Goal: Book appointment/travel/reservation

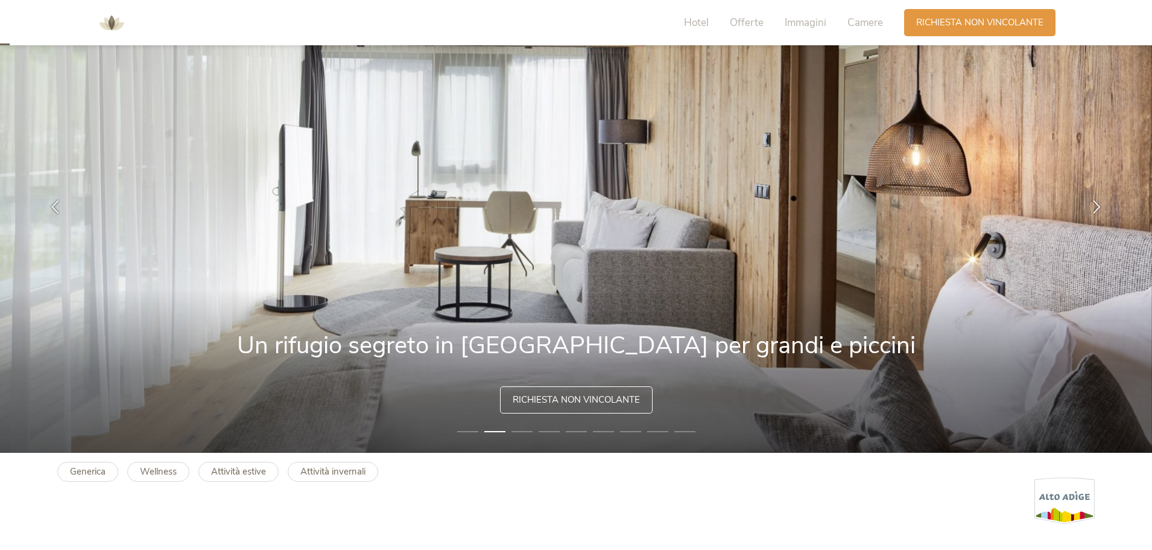
scroll to position [121, 0]
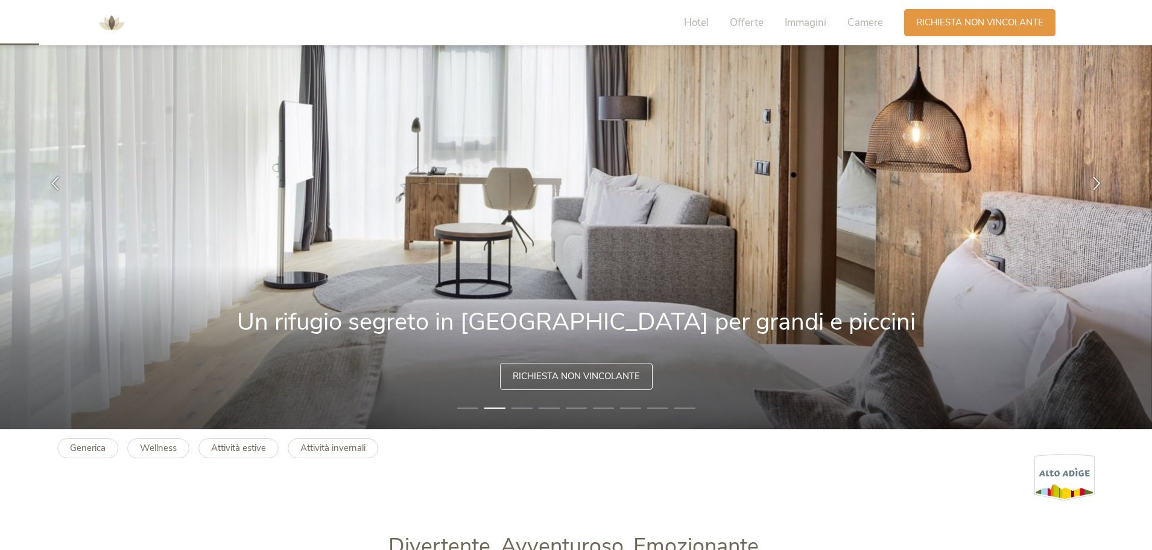
click at [524, 409] on li "3" at bounding box center [522, 408] width 21 height 12
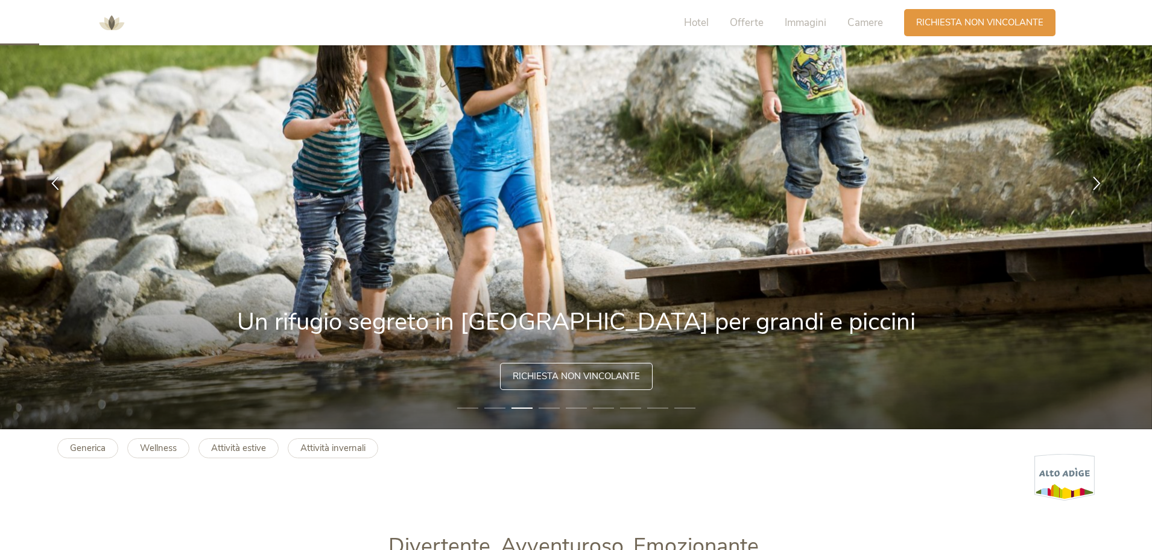
click at [549, 410] on li "4" at bounding box center [549, 408] width 21 height 12
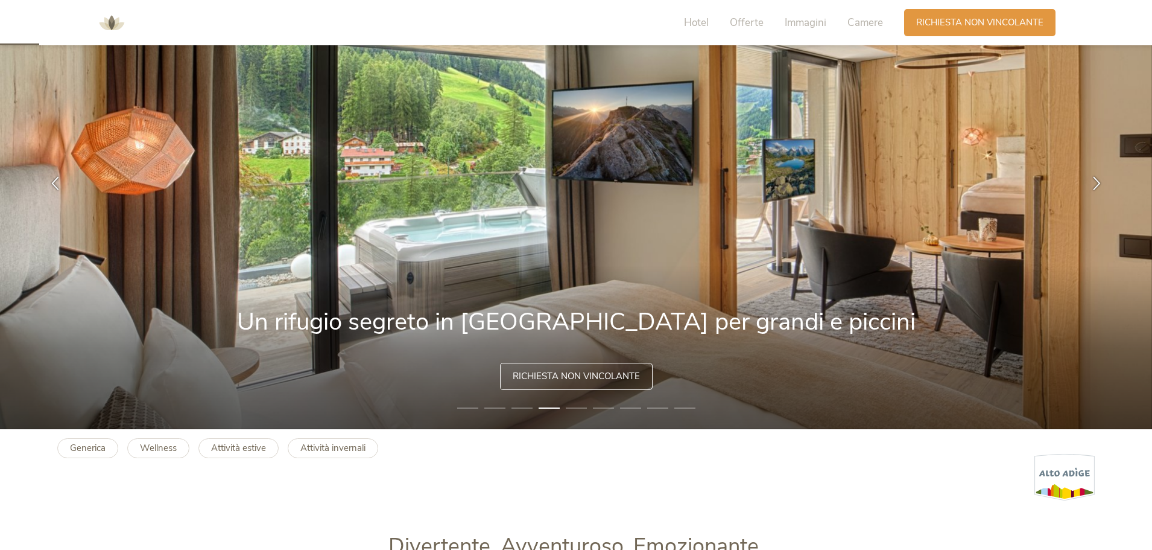
click at [577, 407] on li "5" at bounding box center [576, 408] width 21 height 12
click at [604, 407] on li "6" at bounding box center [603, 408] width 21 height 12
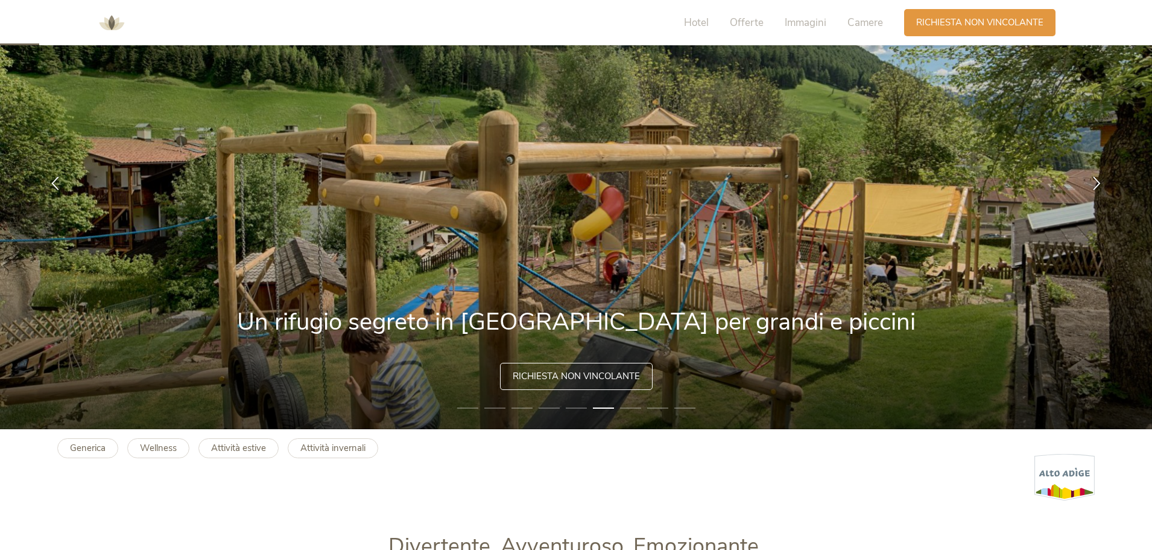
click at [679, 410] on li "9" at bounding box center [684, 408] width 21 height 12
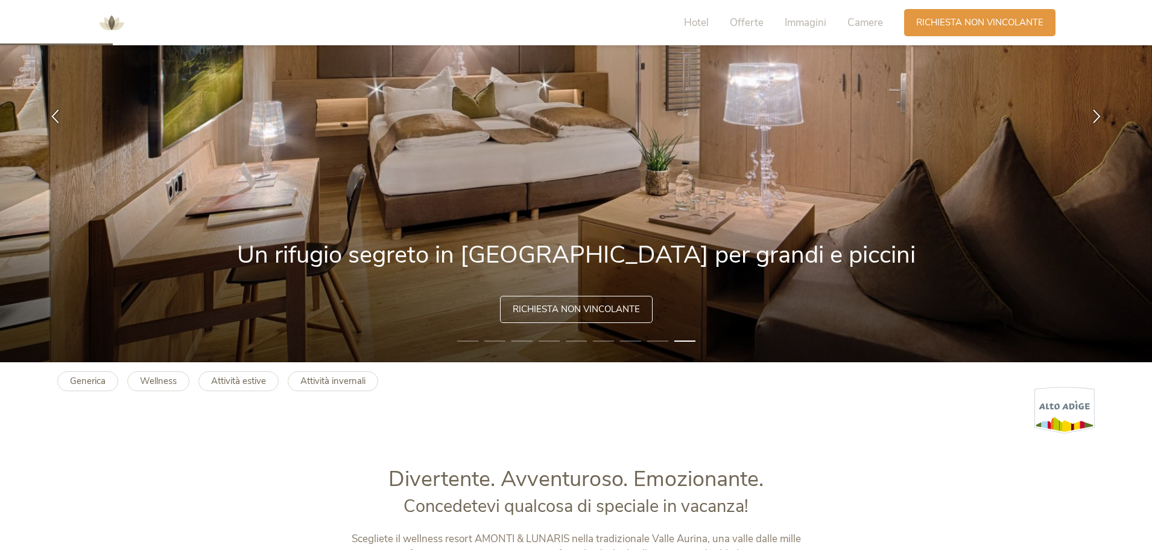
scroll to position [603, 0]
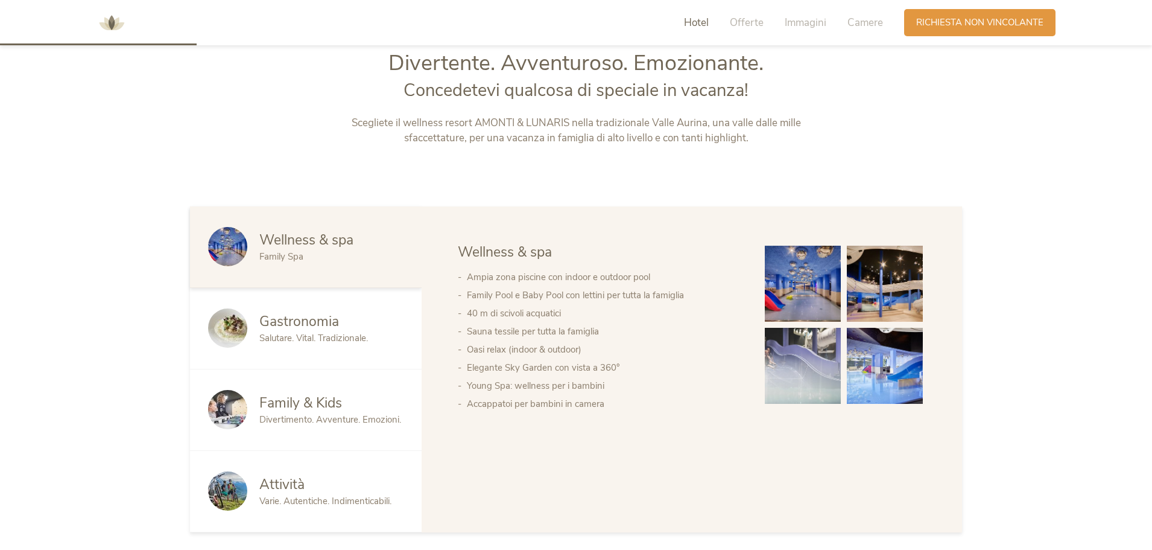
click at [788, 362] on img at bounding box center [803, 366] width 76 height 76
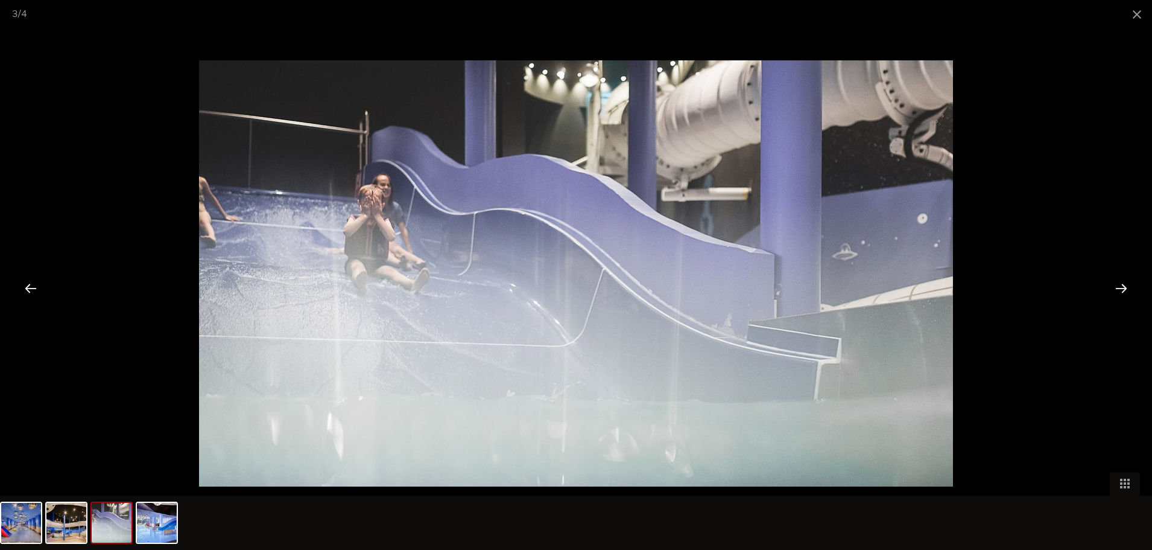
click at [1117, 287] on div at bounding box center [1121, 287] width 37 height 37
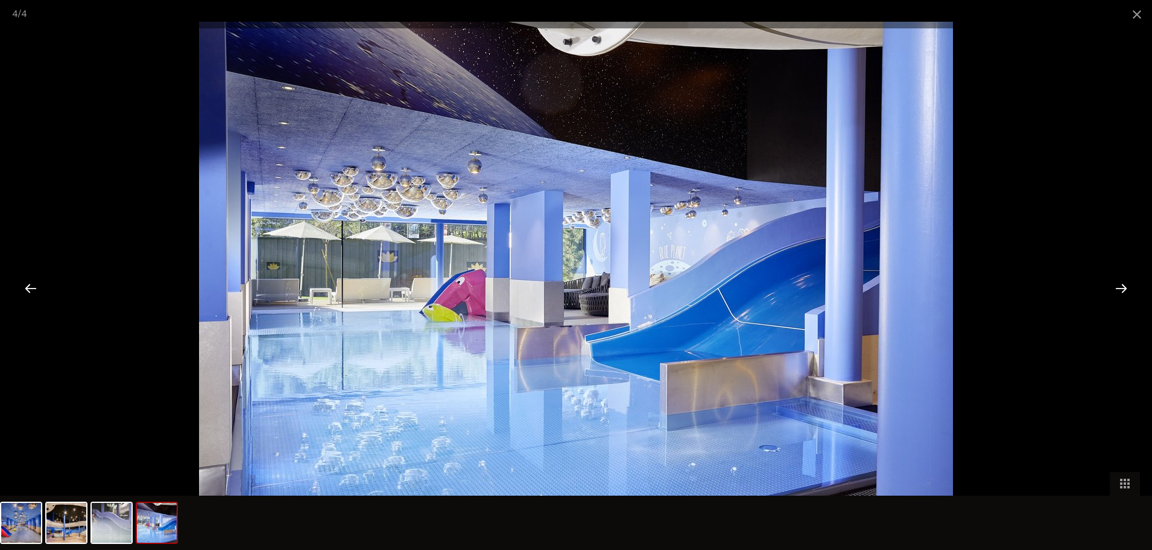
click at [1117, 287] on div at bounding box center [1121, 287] width 37 height 37
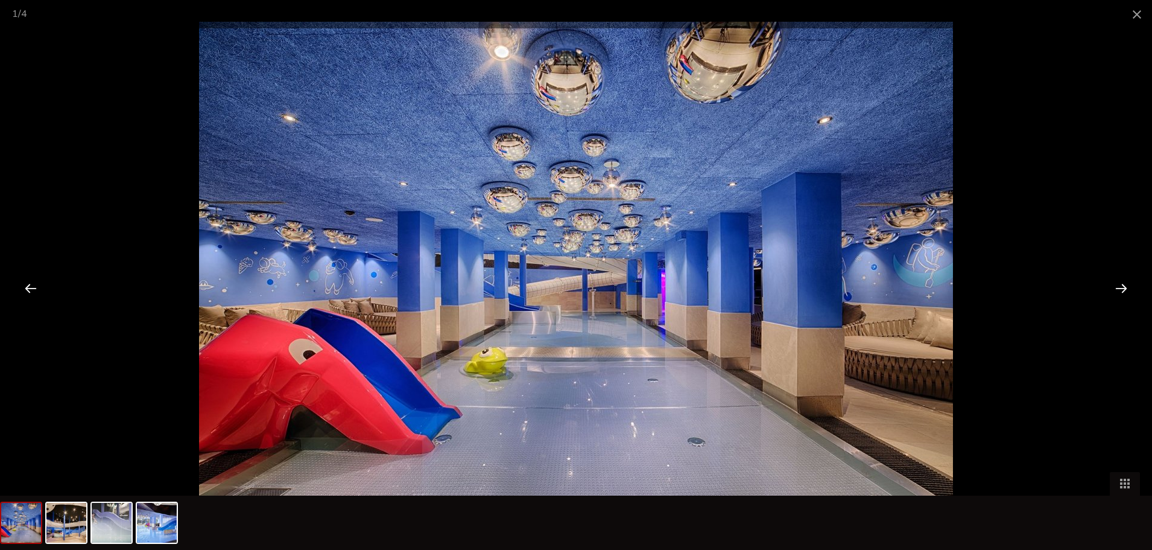
click at [1117, 287] on div at bounding box center [1121, 287] width 37 height 37
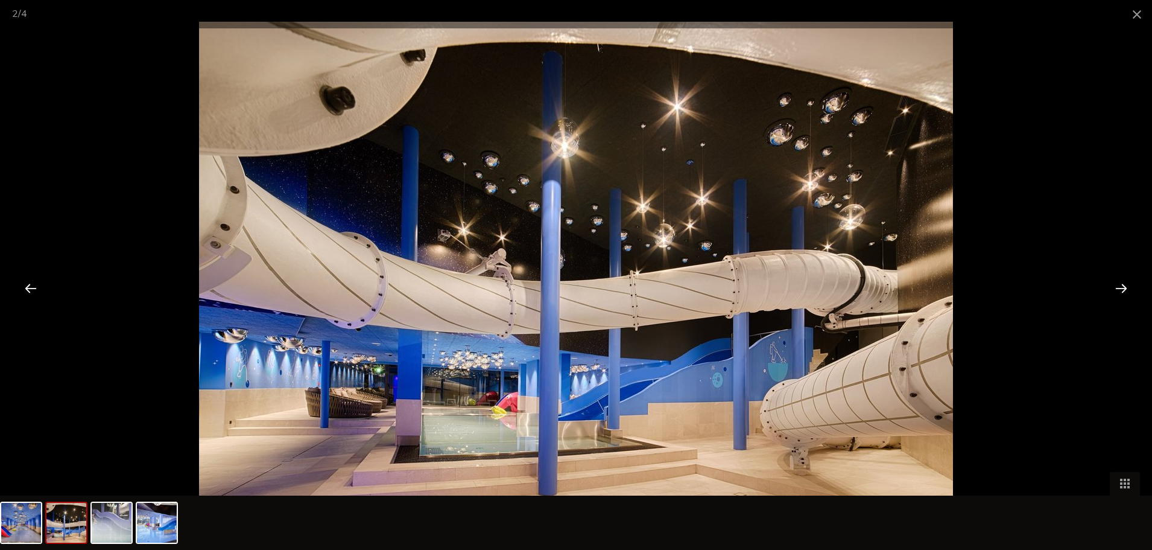
click at [1117, 287] on div at bounding box center [1121, 287] width 37 height 37
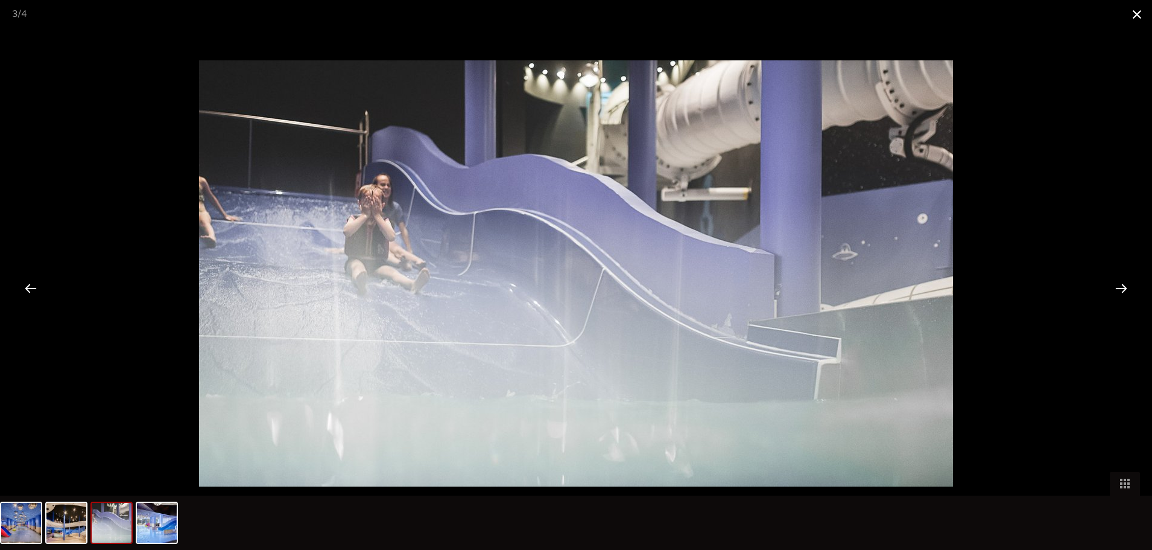
click at [1136, 10] on span at bounding box center [1137, 14] width 30 height 28
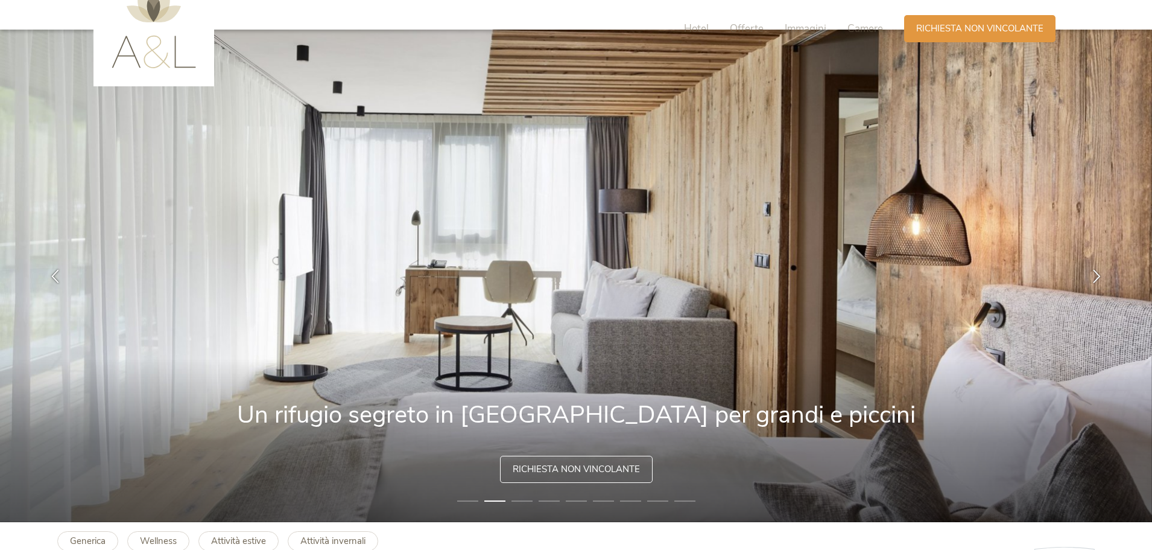
scroll to position [0, 0]
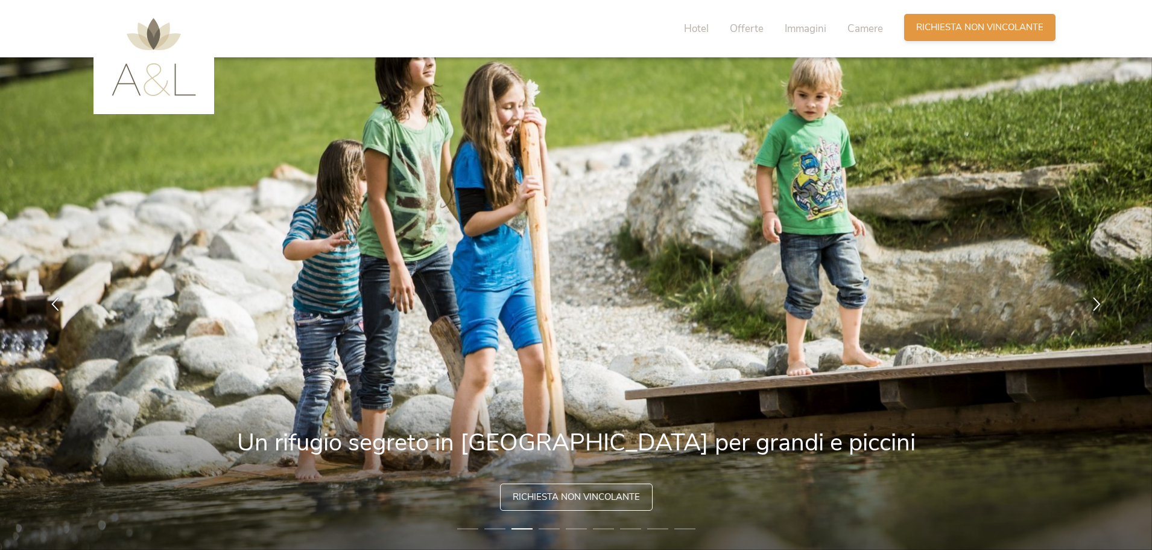
click at [958, 25] on span "Richiesta non vincolante" at bounding box center [979, 27] width 127 height 13
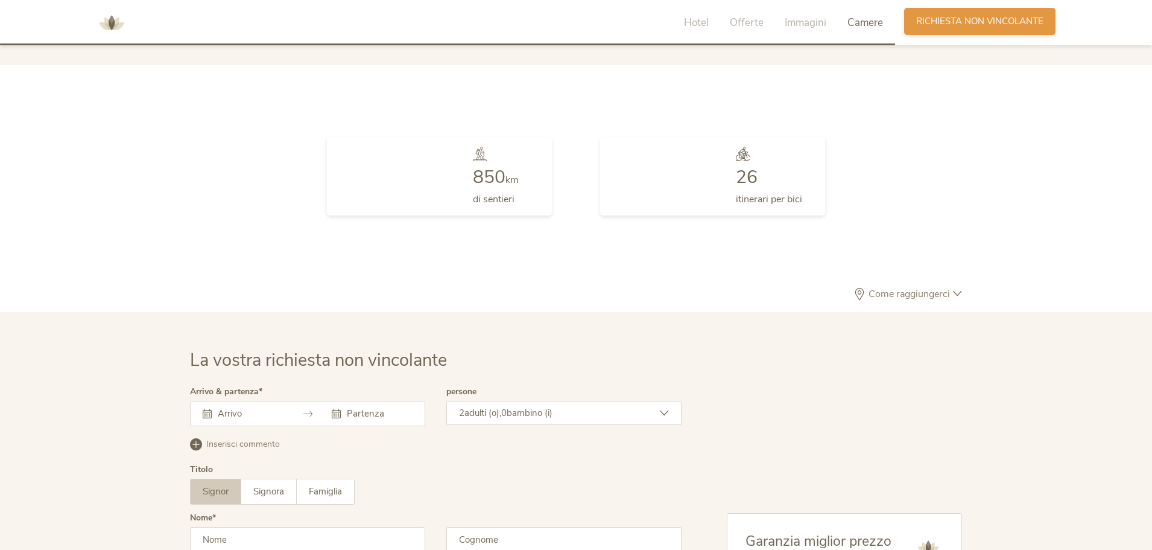
scroll to position [3533, 0]
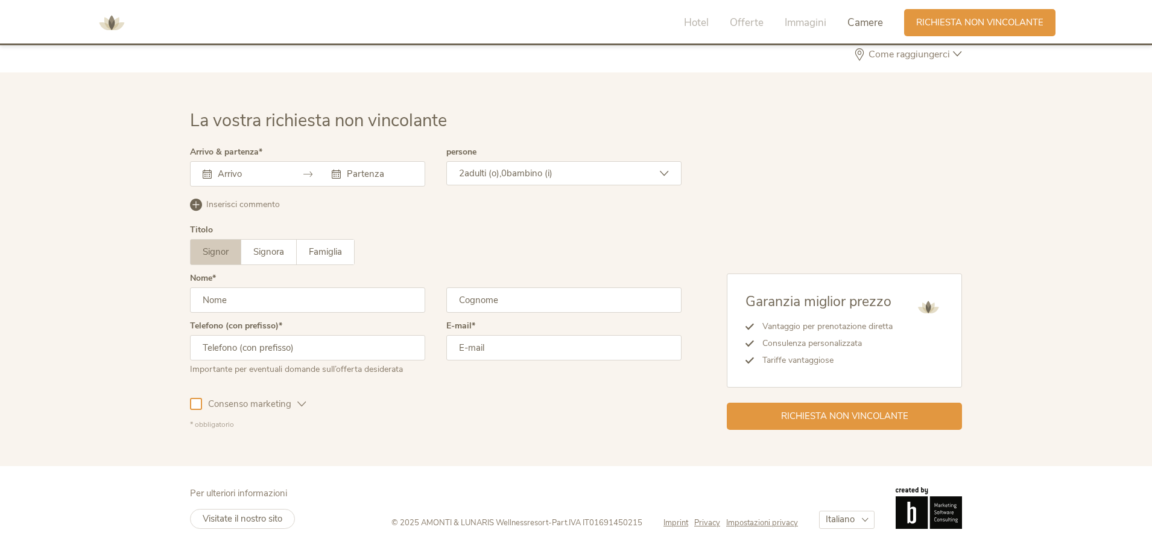
click at [336, 172] on icon at bounding box center [336, 174] width 9 height 9
click at [280, 247] on span "Signora" at bounding box center [268, 252] width 31 height 12
click at [278, 299] on input "text" at bounding box center [307, 299] width 235 height 25
type input "Barbara"
type input "Pastorelli"
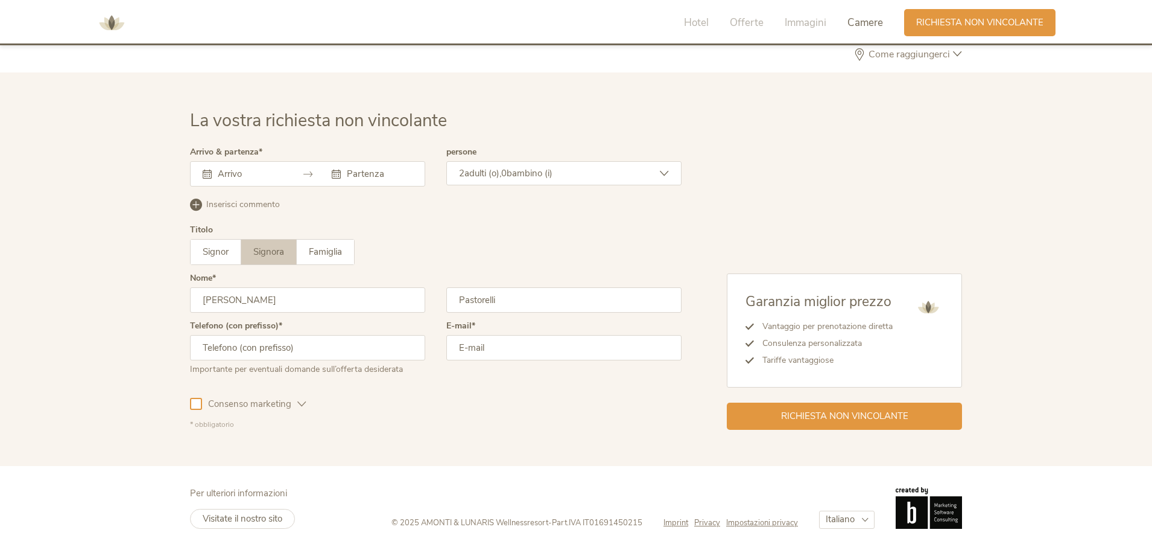
type input "3481539084"
type input "barbara2pastorelli@gmail.com"
click at [194, 403] on div at bounding box center [196, 404] width 12 height 12
click at [229, 168] on input "text" at bounding box center [249, 174] width 69 height 12
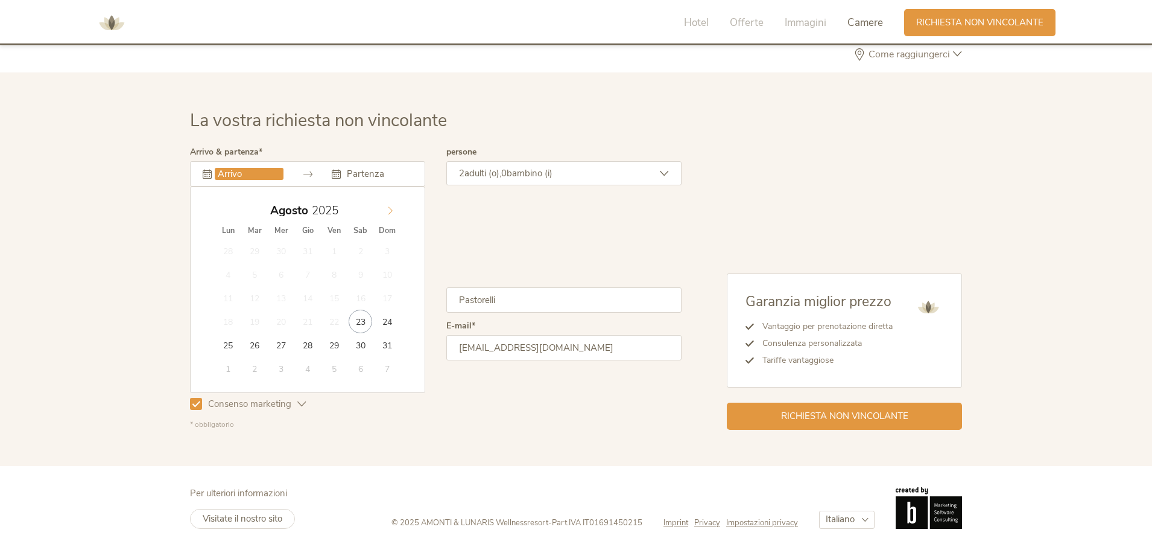
click at [391, 211] on icon at bounding box center [390, 210] width 8 height 8
type input "28.12.2025"
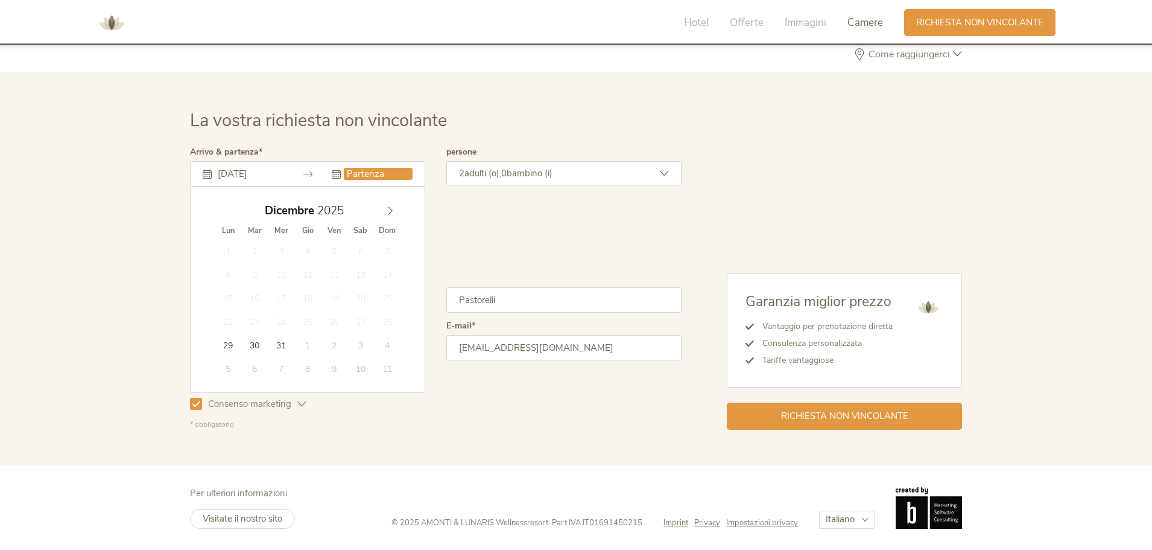
click at [388, 174] on input "text" at bounding box center [378, 174] width 69 height 12
type input "2026"
click at [392, 209] on icon at bounding box center [390, 210] width 8 height 8
type input "04.01.2026"
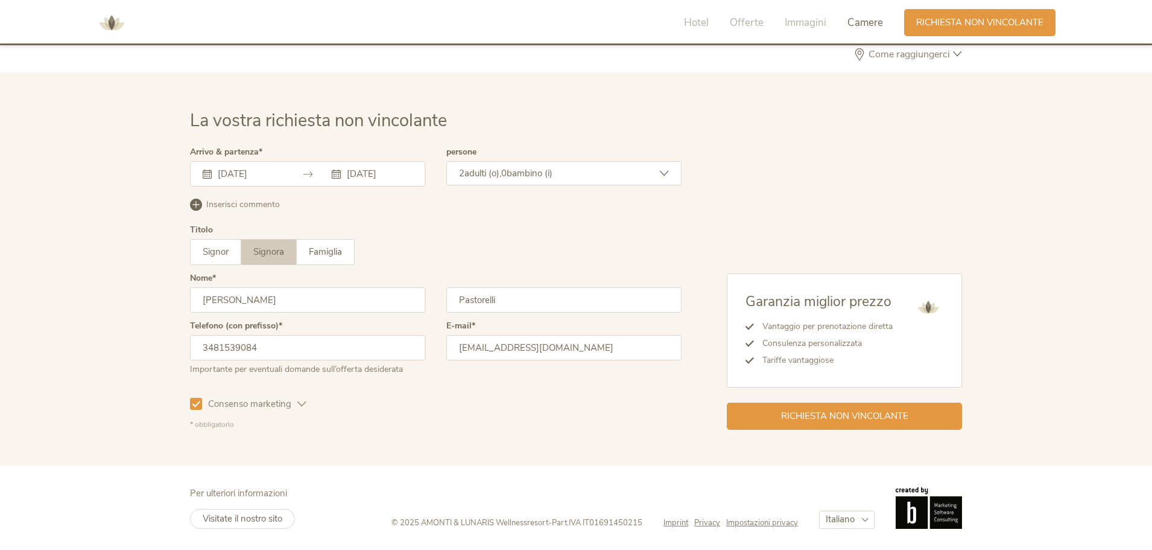
click at [658, 168] on div "2 adulti (o), 0 bambino (i)" at bounding box center [563, 173] width 235 height 24
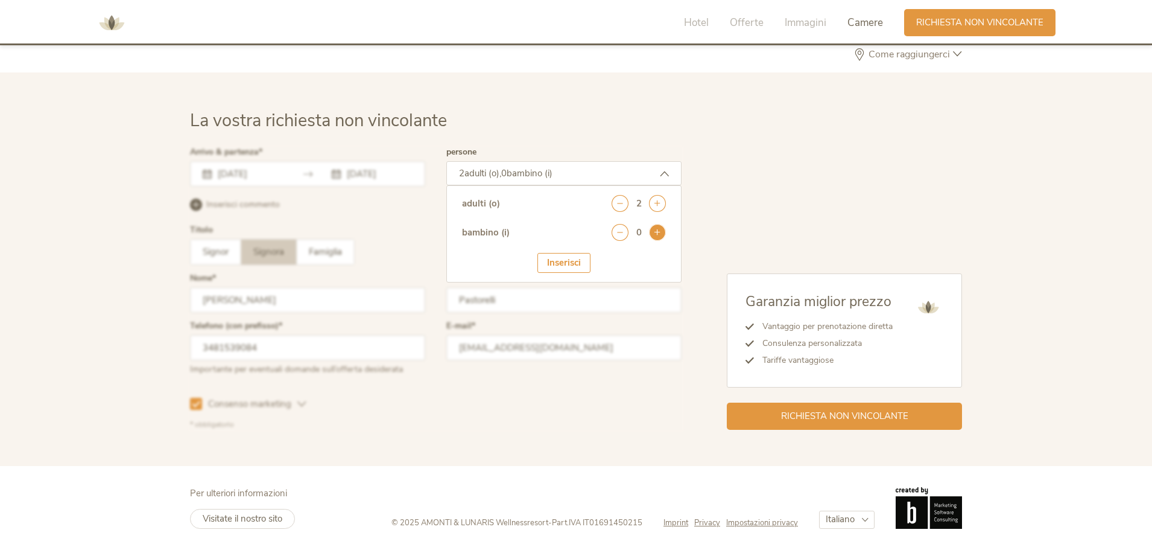
click at [661, 233] on icon at bounding box center [657, 232] width 17 height 17
click at [660, 233] on icon at bounding box center [657, 232] width 17 height 17
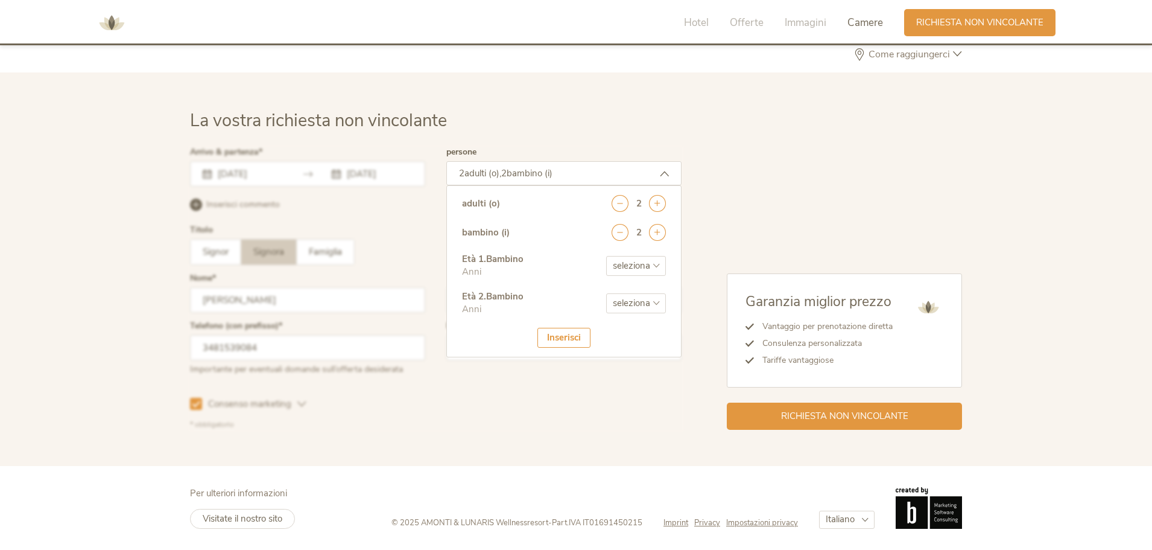
click at [653, 264] on select "seleziona 0 1 2 3 4 5 6 7 8 9 10 11 12 13 14 15 16 17" at bounding box center [636, 266] width 60 height 20
select select "13"
click at [606, 256] on select "seleziona 0 1 2 3 4 5 6 7 8 9 10 11 12 13 14 15 16 17" at bounding box center [636, 266] width 60 height 20
click at [644, 303] on select "seleziona 0 1 2 3 4 5 6 7 8 9 10 11 12 13 14 15 16 17" at bounding box center [636, 303] width 60 height 20
select select "11"
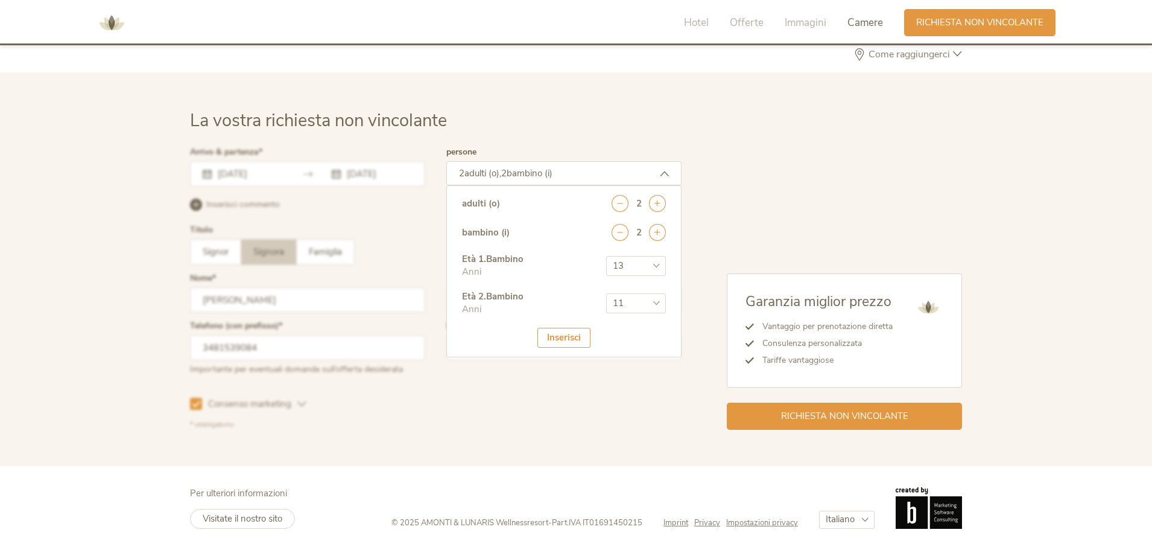
click at [606, 293] on select "seleziona 0 1 2 3 4 5 6 7 8 9 10 11 12 13 14 15 16 17" at bounding box center [636, 303] width 60 height 20
click at [563, 331] on div "Inserisci" at bounding box center [563, 338] width 53 height 20
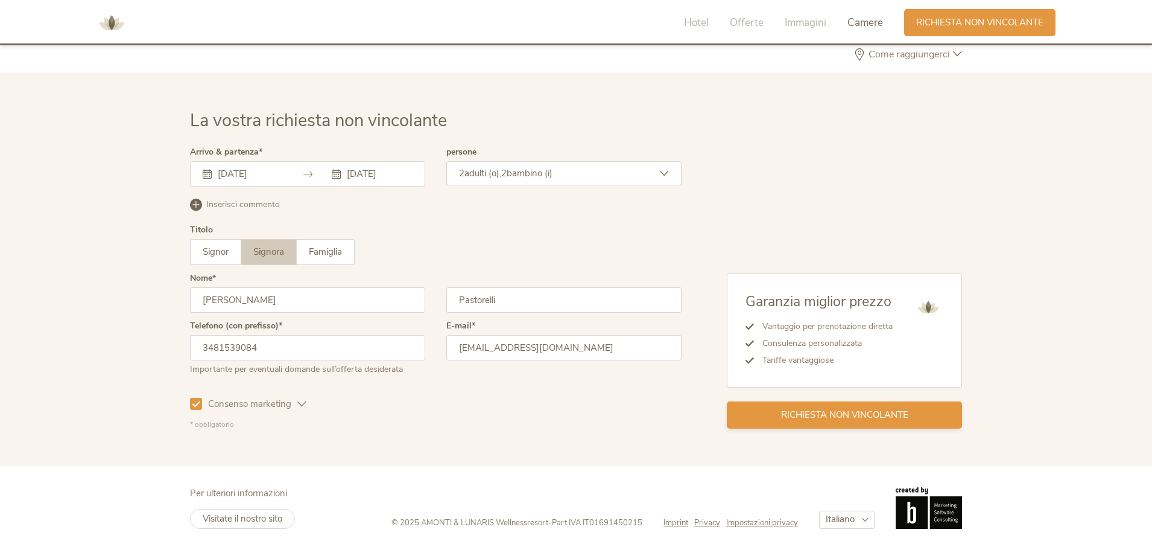
click at [818, 414] on span "Richiesta non vincolante" at bounding box center [844, 414] width 127 height 13
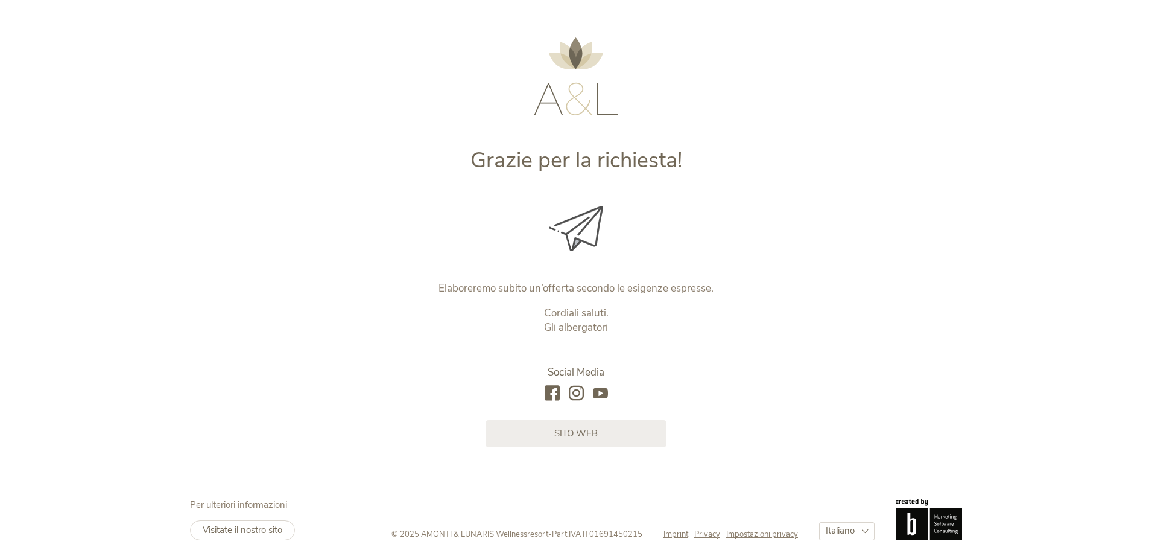
scroll to position [34, 0]
